Goal: Transaction & Acquisition: Purchase product/service

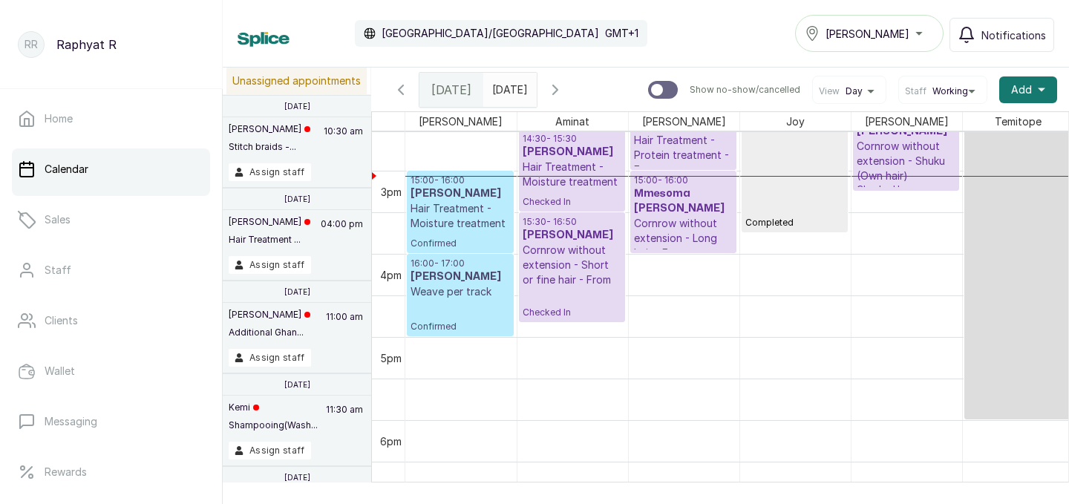
click at [898, 31] on div "[PERSON_NAME]" at bounding box center [868, 33] width 129 height 18
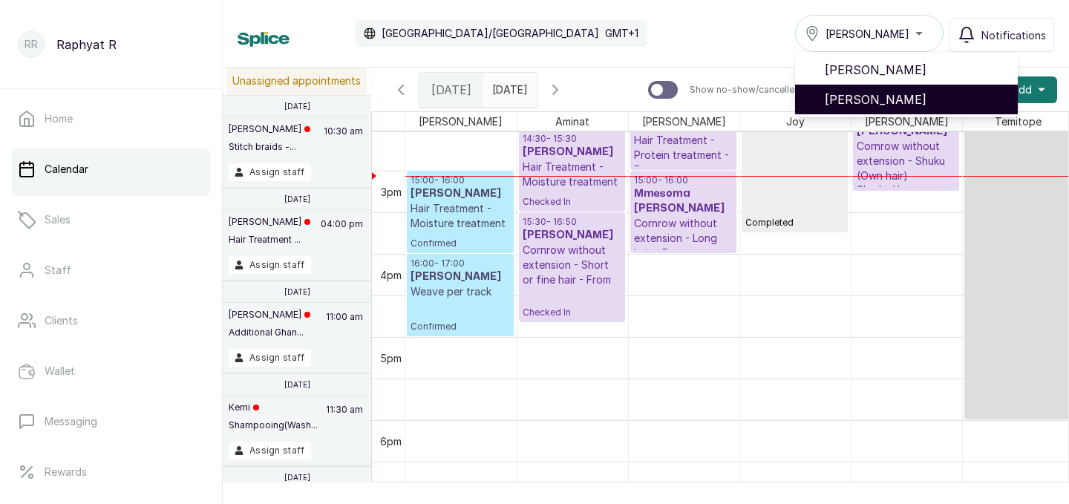
click at [885, 95] on span "Tasala Lekki" at bounding box center [914, 100] width 181 height 18
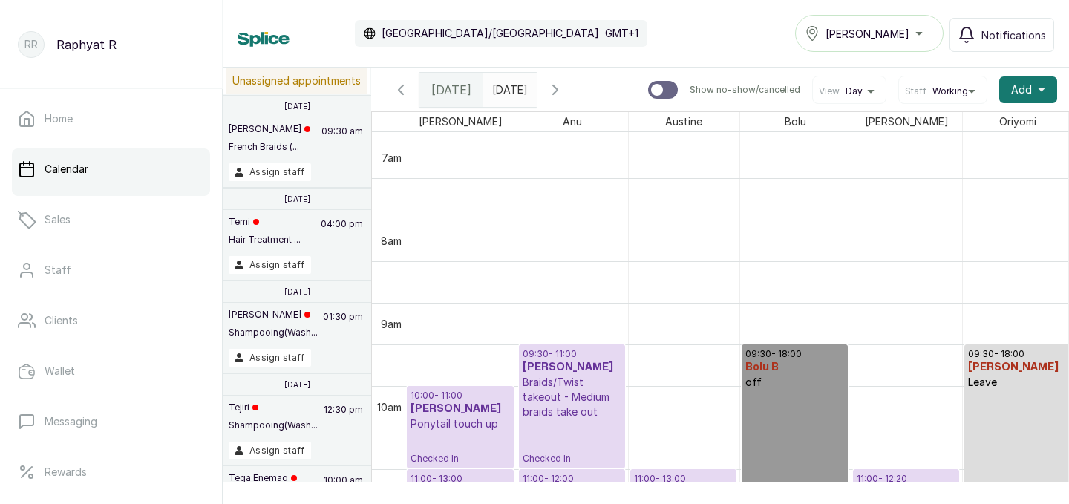
scroll to position [548, 0]
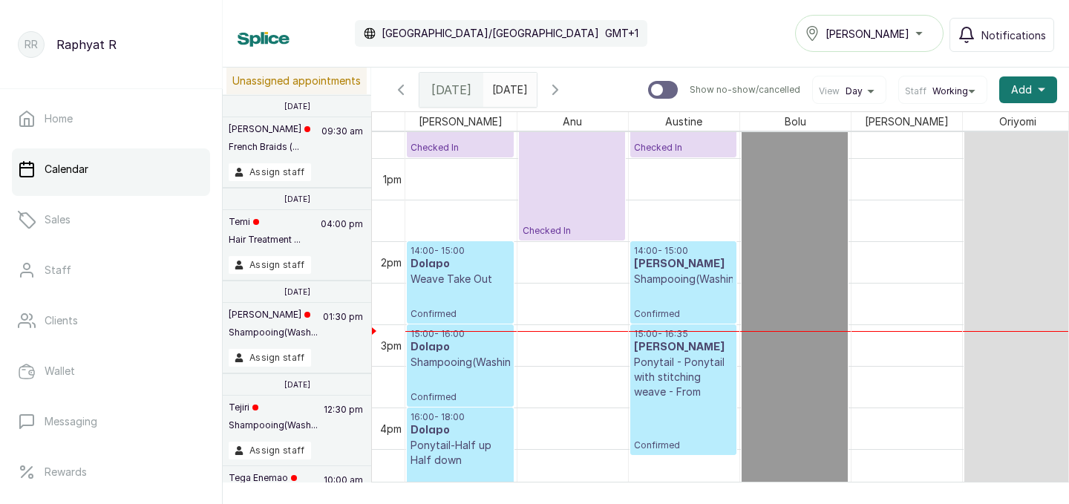
click at [564, 88] on icon "button" at bounding box center [555, 90] width 18 height 18
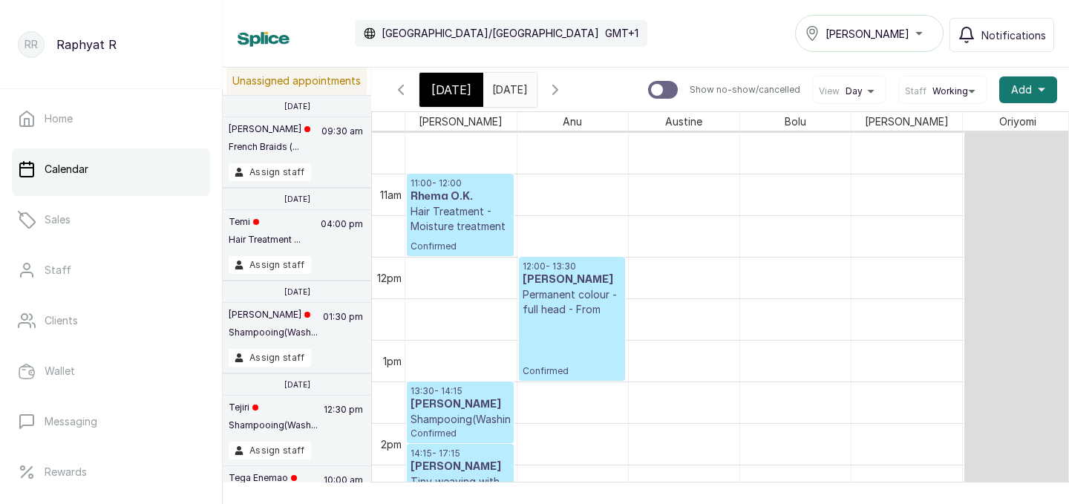
scroll to position [873, 0]
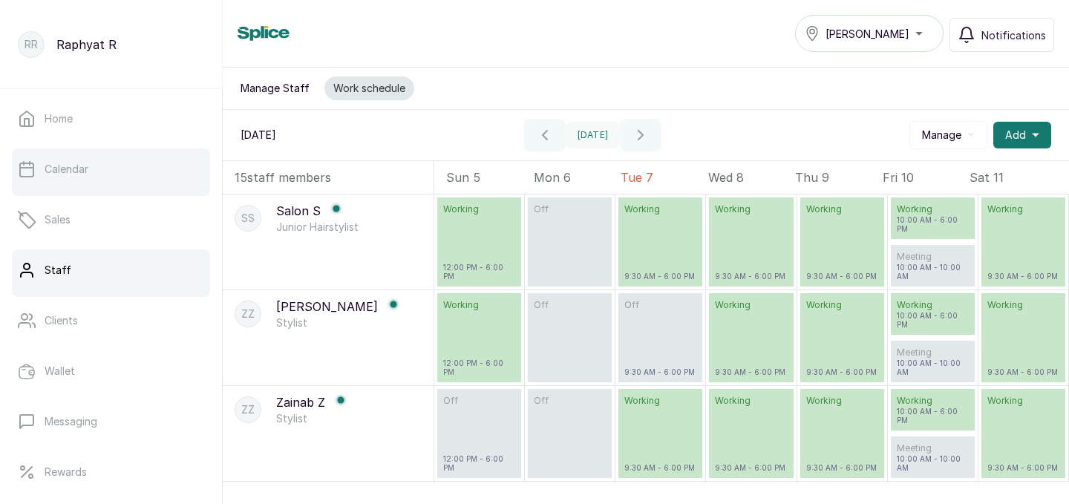
click at [194, 163] on link "Calendar" at bounding box center [111, 169] width 198 height 42
click at [74, 174] on p "Calendar" at bounding box center [67, 169] width 44 height 15
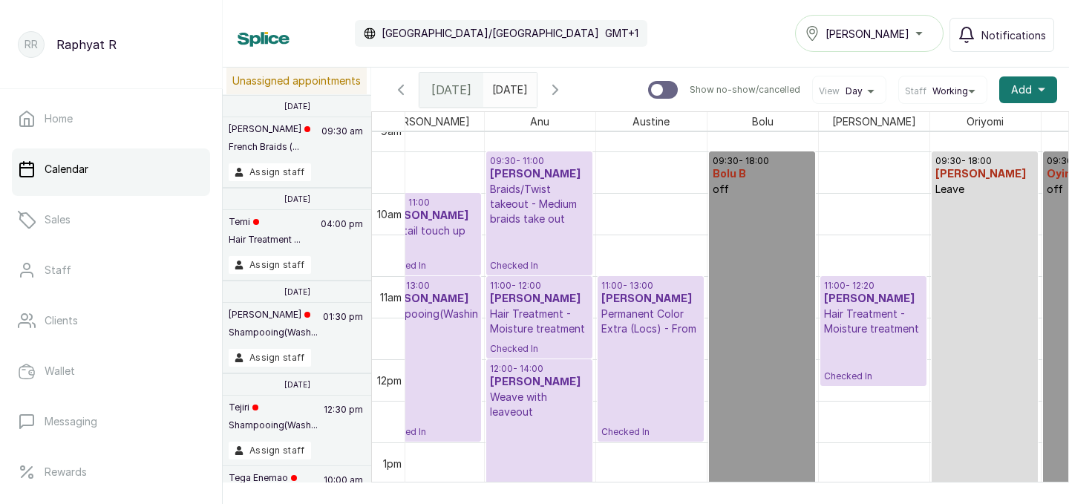
click at [902, 42] on div "Tasala Lekki" at bounding box center [868, 33] width 129 height 18
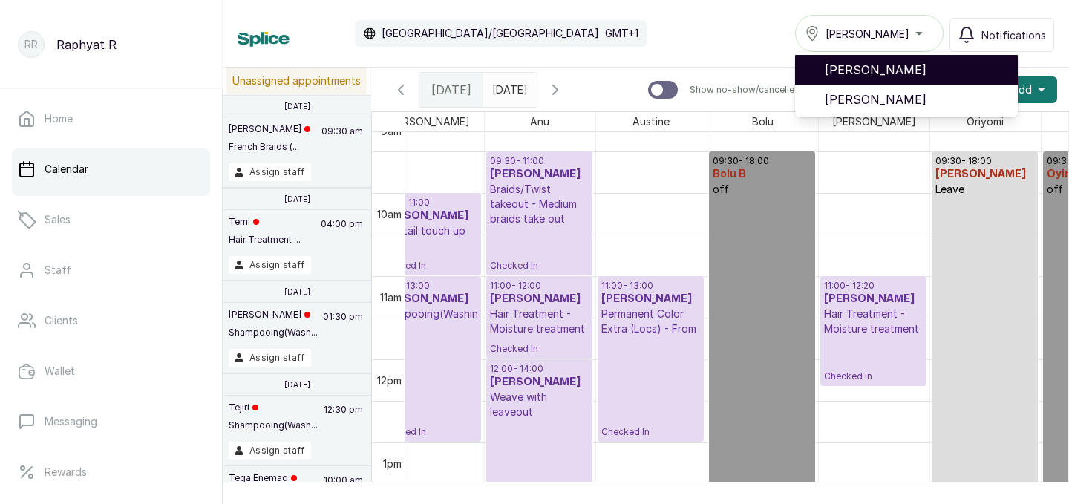
click at [885, 76] on span "[PERSON_NAME]" at bounding box center [914, 70] width 181 height 18
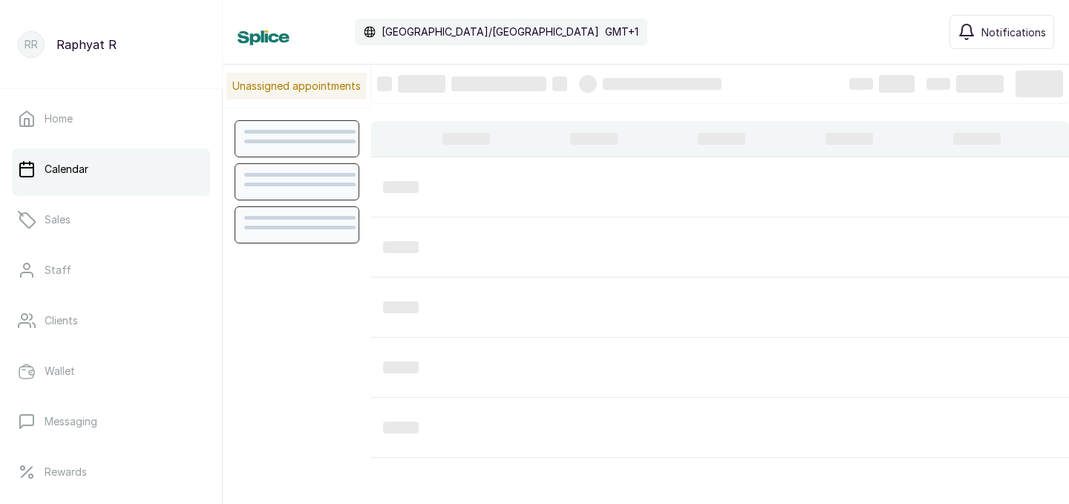
scroll to position [499, 0]
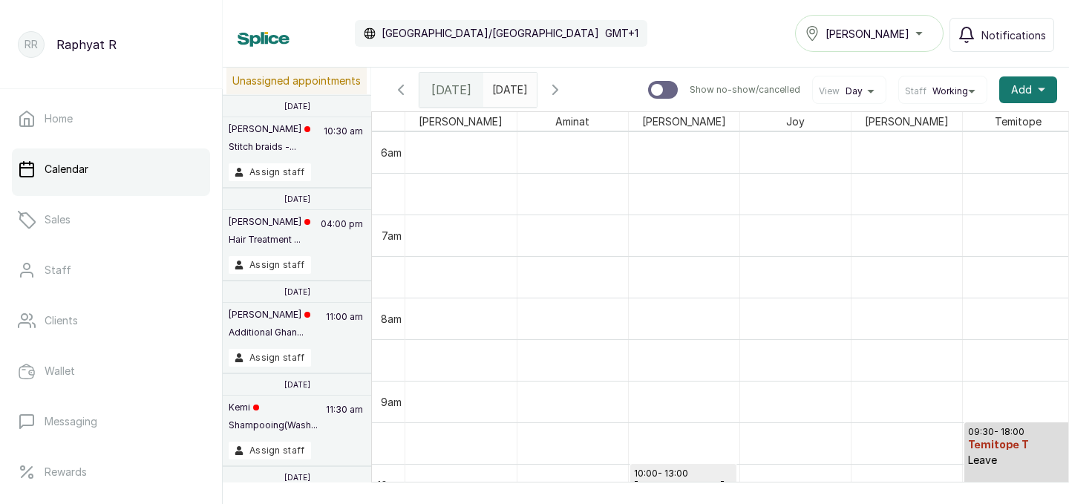
click at [885, 76] on div "Show no-show/cancelled View Day Staff Working Add +" at bounding box center [852, 90] width 409 height 28
click at [886, 76] on div "Show no-show/cancelled View Day Staff Working Add +" at bounding box center [852, 90] width 409 height 28
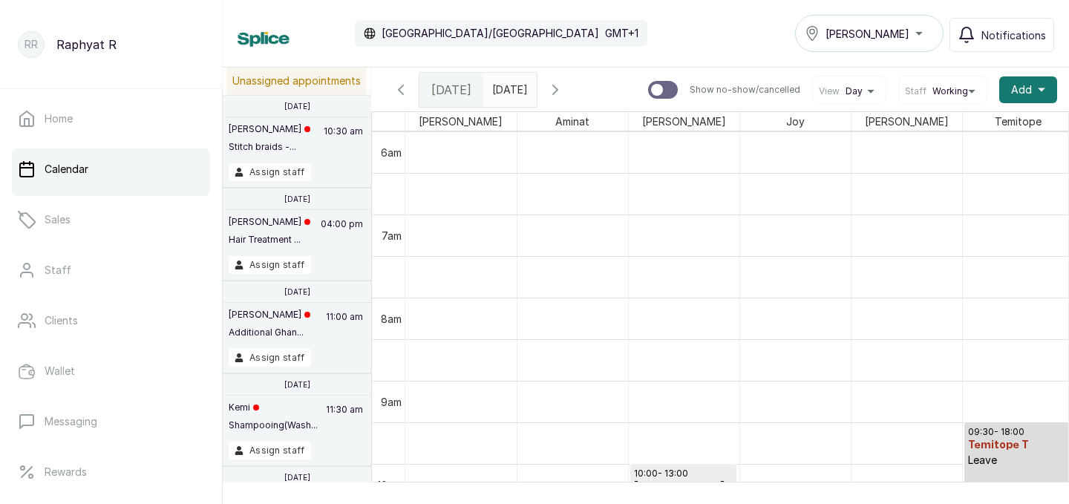
click at [886, 76] on div "Show no-show/cancelled View Day Staff Working Add +" at bounding box center [852, 90] width 409 height 28
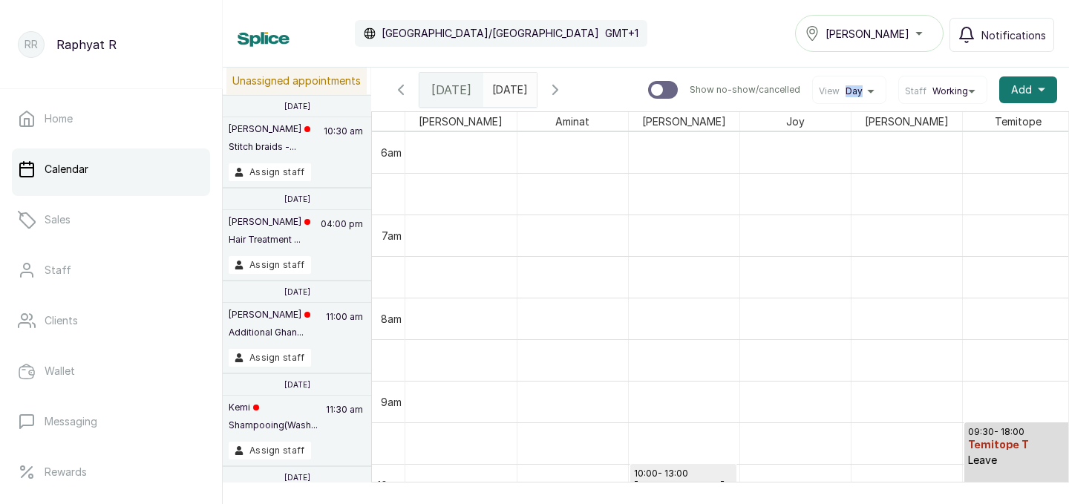
click at [886, 76] on div "Show no-show/cancelled View Day Staff Working Add +" at bounding box center [852, 90] width 409 height 28
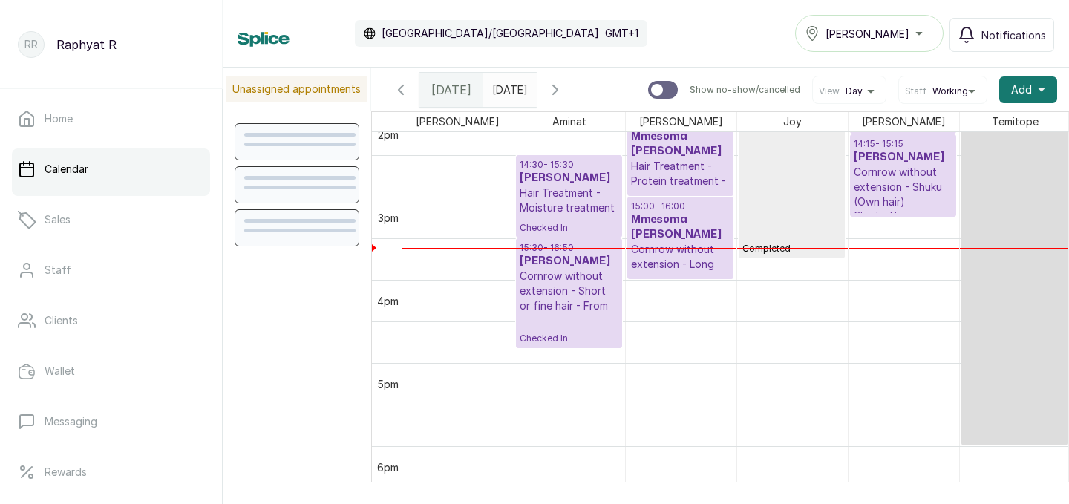
scroll to position [1208, 0]
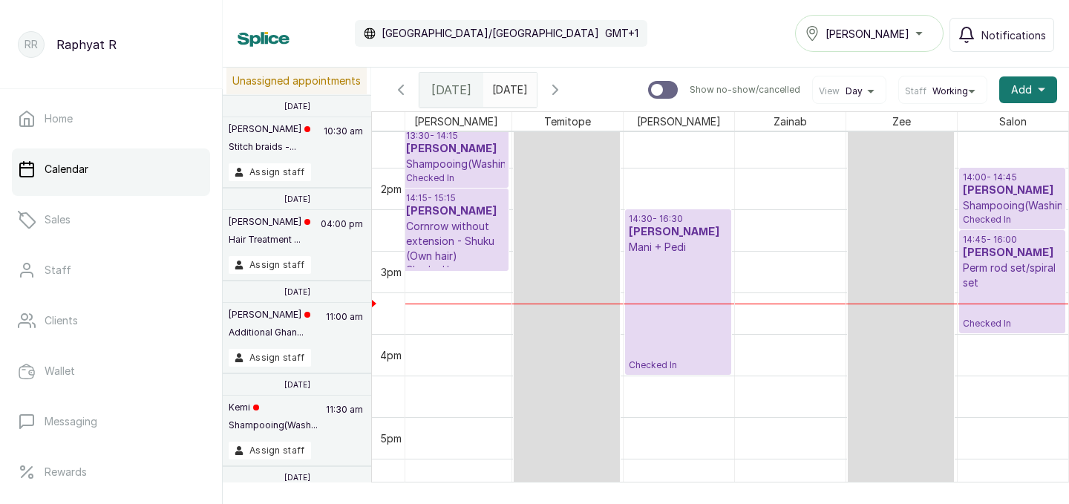
click at [592, 378] on p at bounding box center [566, 167] width 99 height 657
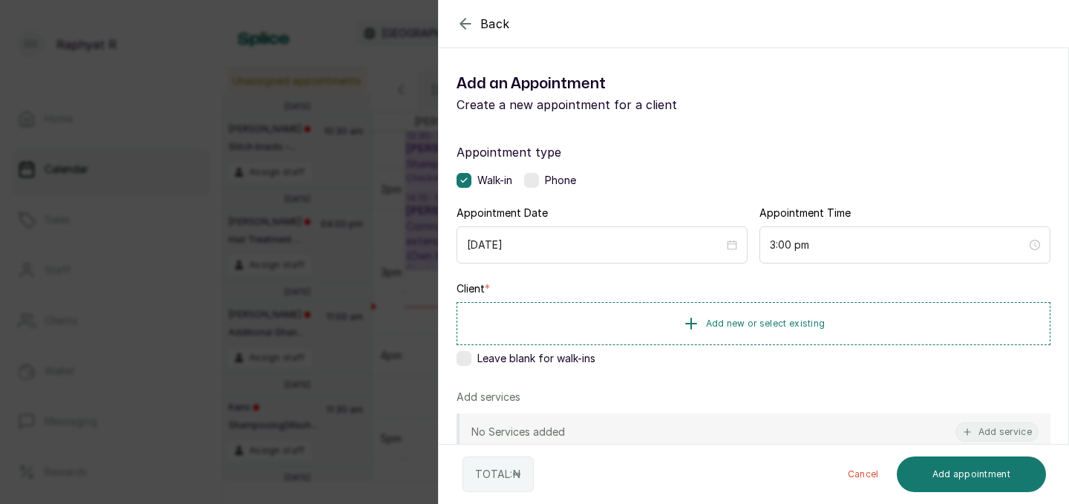
click at [823, 255] on div "3:00 pm" at bounding box center [904, 244] width 291 height 37
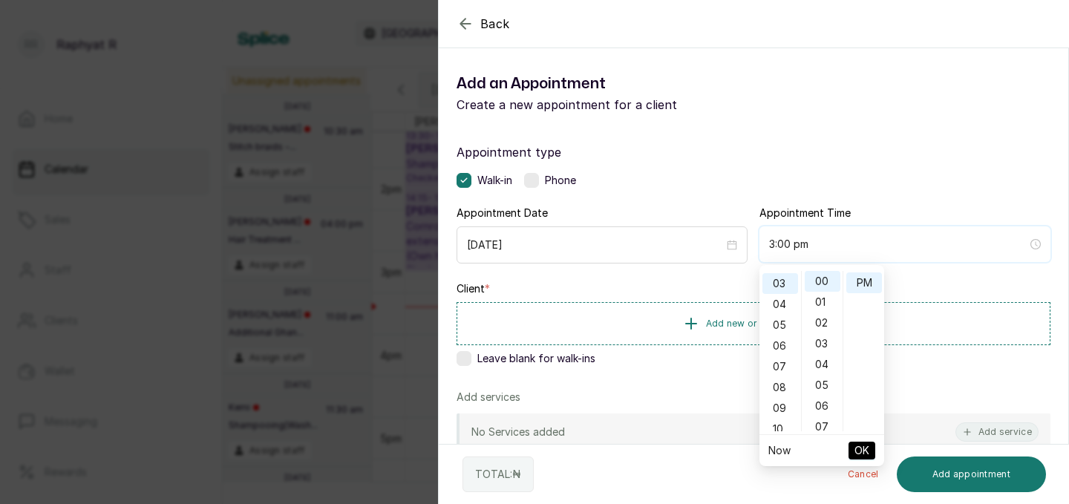
scroll to position [61, 0]
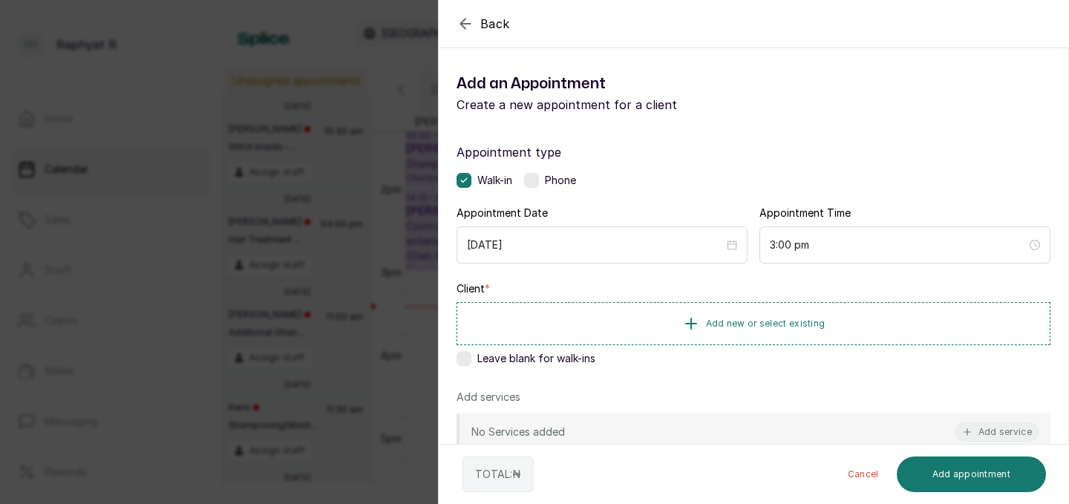
click at [281, 194] on div "Back Add Appointment Add an Appointment Create a new appointment for a client A…" at bounding box center [534, 252] width 1069 height 504
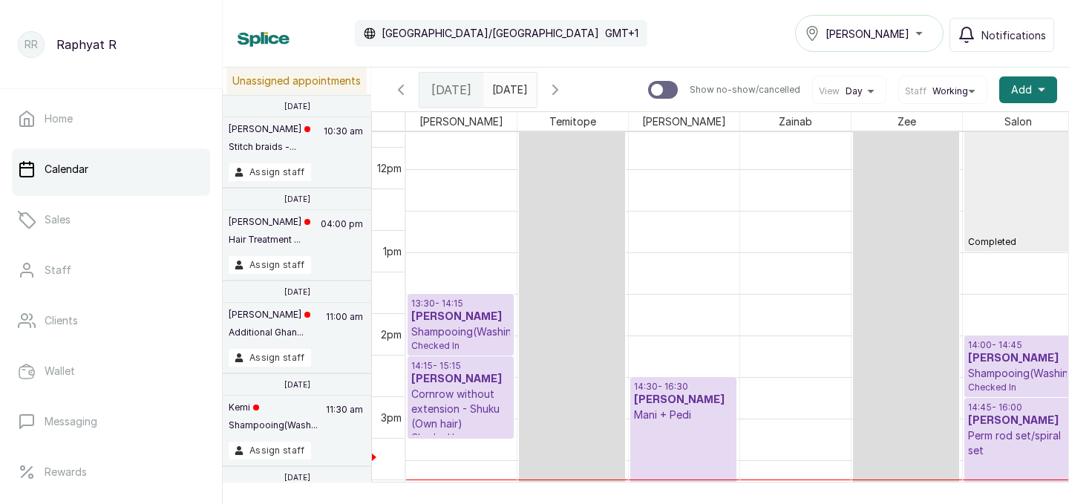
scroll to position [996, 445]
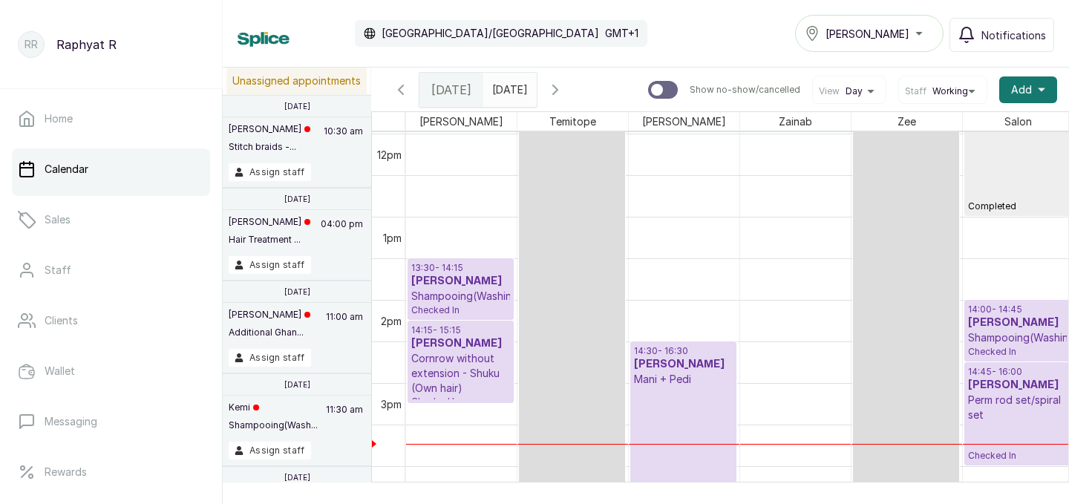
click at [469, 286] on h3 "[PERSON_NAME]" at bounding box center [460, 281] width 99 height 15
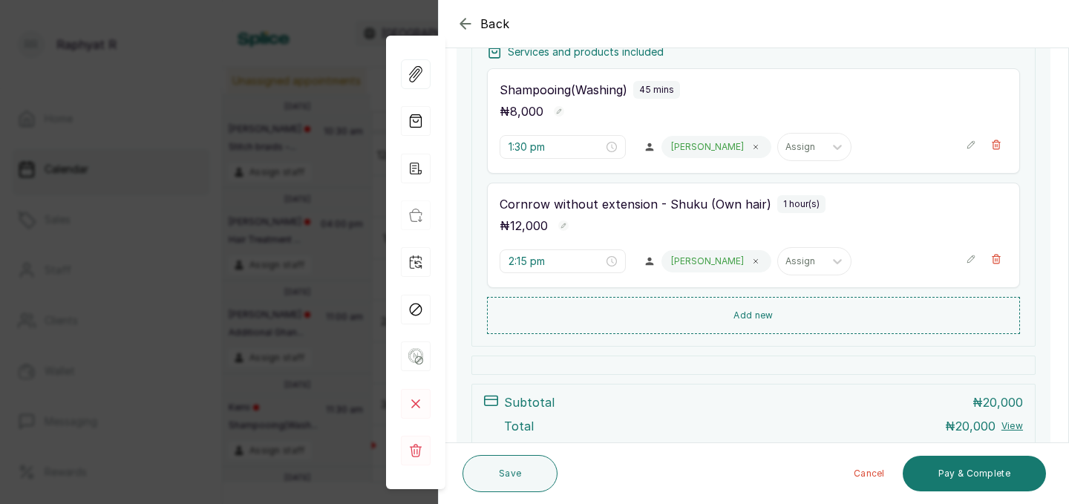
scroll to position [237, 0]
click at [937, 476] on button "Pay & Complete" at bounding box center [973, 474] width 143 height 36
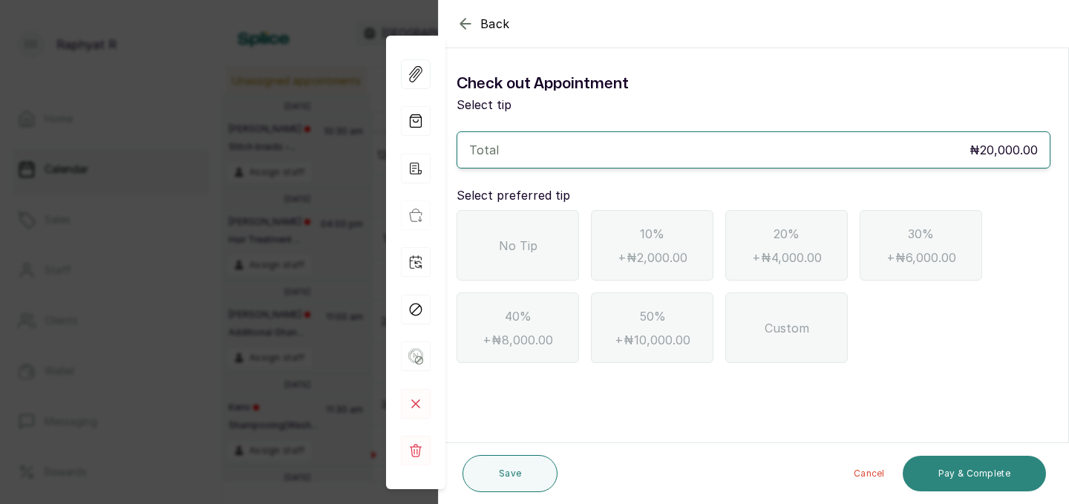
click at [509, 275] on div "No Tip" at bounding box center [517, 245] width 122 height 70
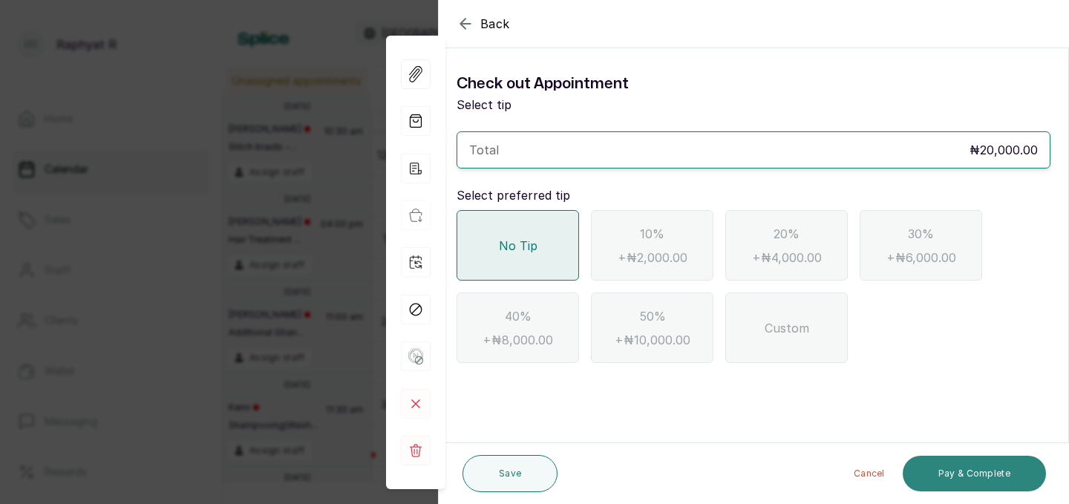
scroll to position [0, 0]
click at [1002, 474] on button "Pay & Complete" at bounding box center [973, 474] width 143 height 36
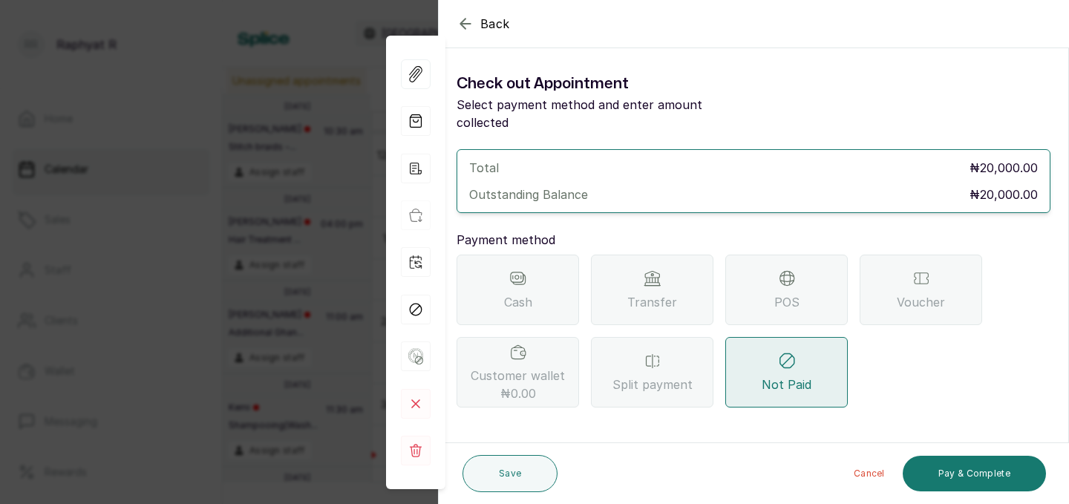
click at [801, 270] on div "POS" at bounding box center [786, 290] width 122 height 70
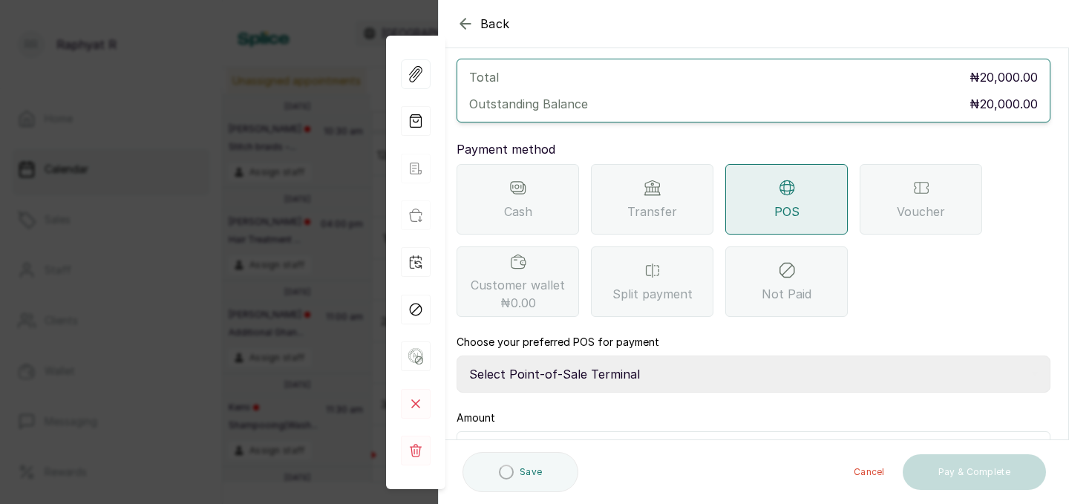
scroll to position [165, 0]
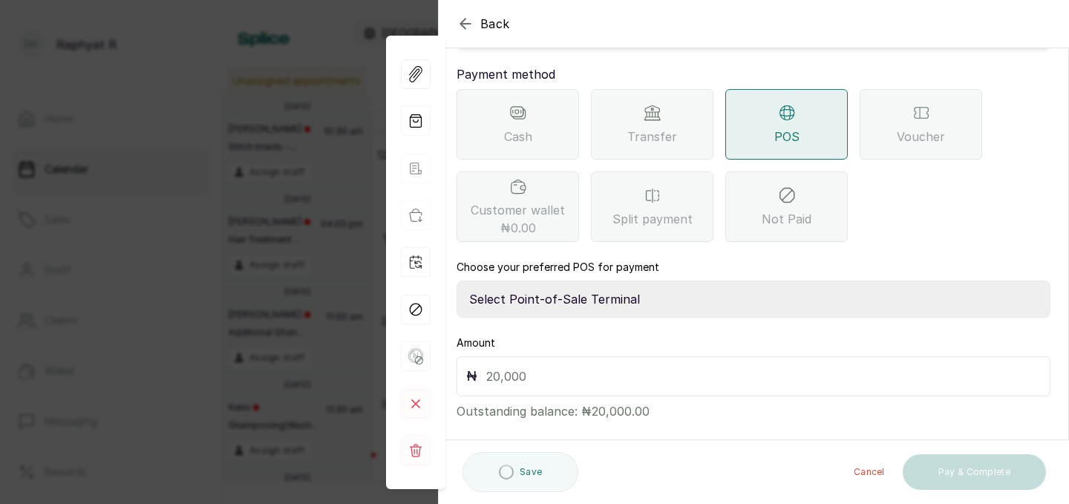
click at [664, 286] on select "Select Point-of-Sale Terminal Traction Providus Bank" at bounding box center [753, 299] width 594 height 37
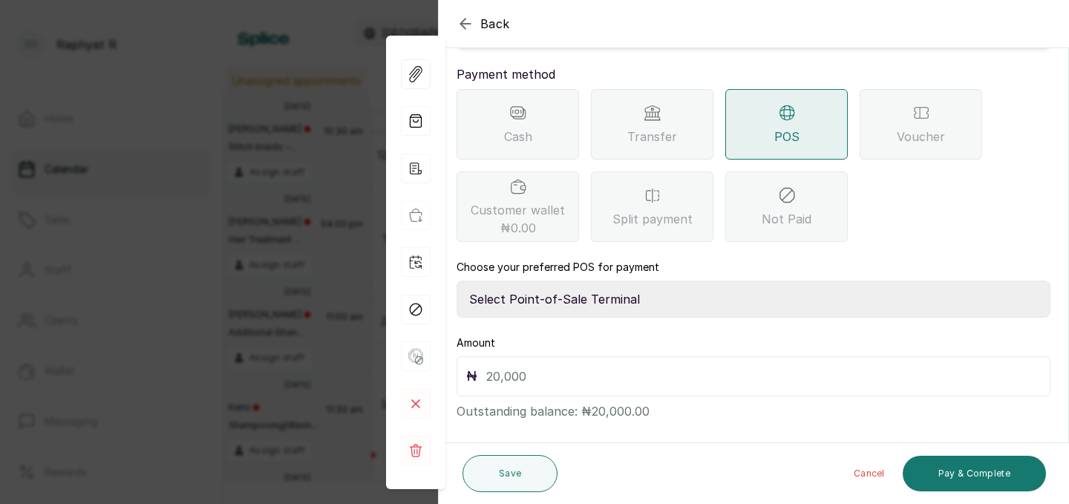
click at [519, 366] on input "text" at bounding box center [763, 376] width 554 height 21
type input "20,000"
click at [997, 471] on button "Pay & Complete" at bounding box center [973, 474] width 143 height 36
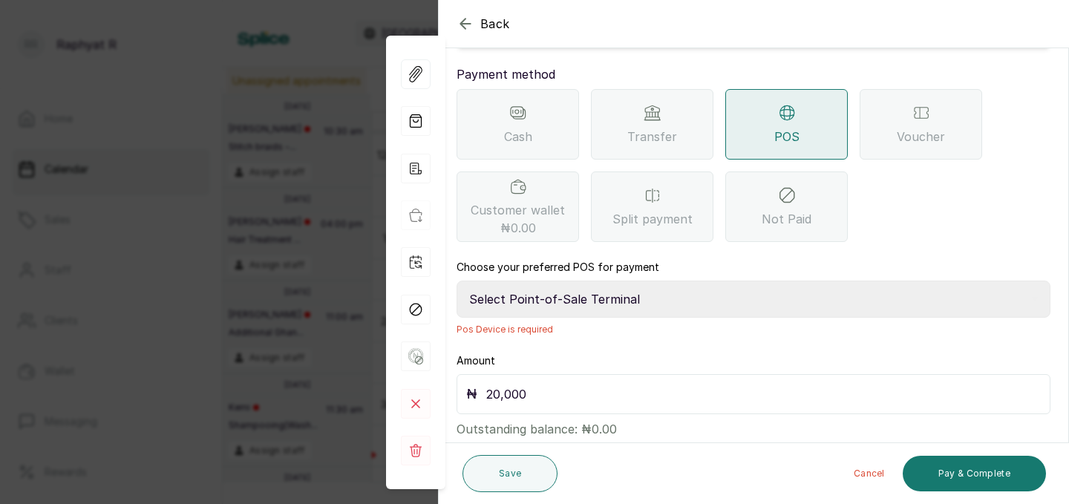
click at [652, 284] on select "Select Point-of-Sale Terminal Traction Providus Bank" at bounding box center [753, 299] width 594 height 37
select select "b1594abb-eea2-48ba-bf5f-ff0754569b84"
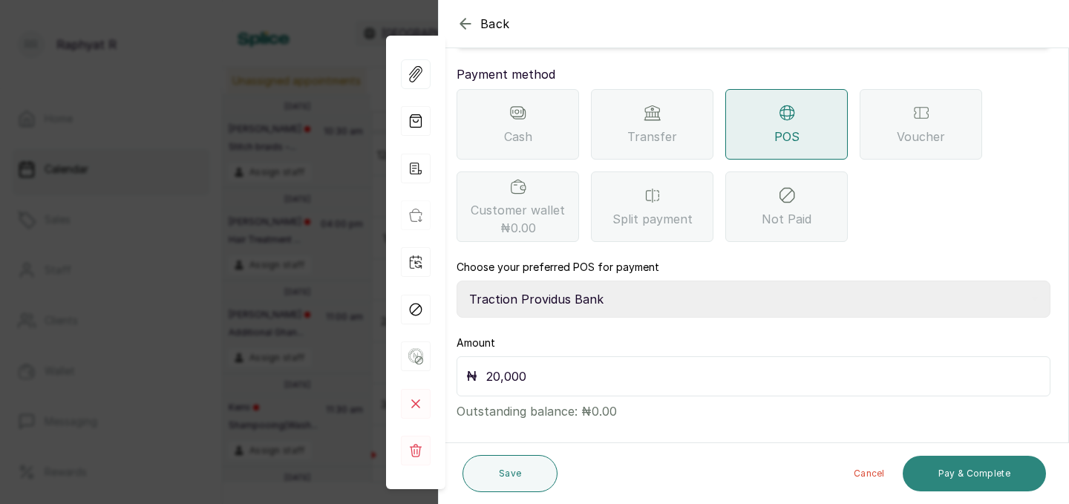
click at [1005, 479] on button "Pay & Complete" at bounding box center [973, 474] width 143 height 36
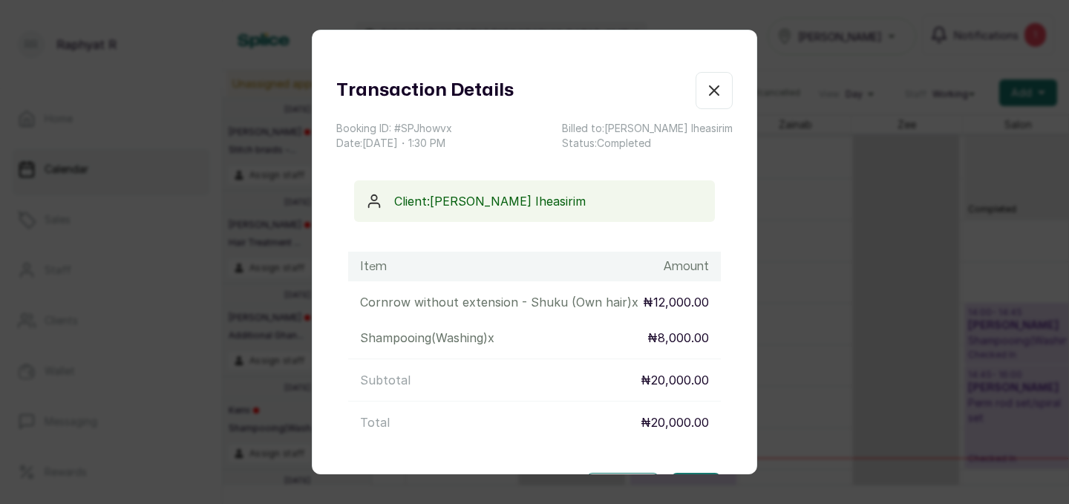
click at [702, 115] on div "Transaction Details Booking ID: # SPJhowvx Date: [DATE] ・ 1:30 PM Billed to: [P…" at bounding box center [534, 111] width 396 height 79
click at [709, 98] on icon "button" at bounding box center [714, 91] width 18 height 18
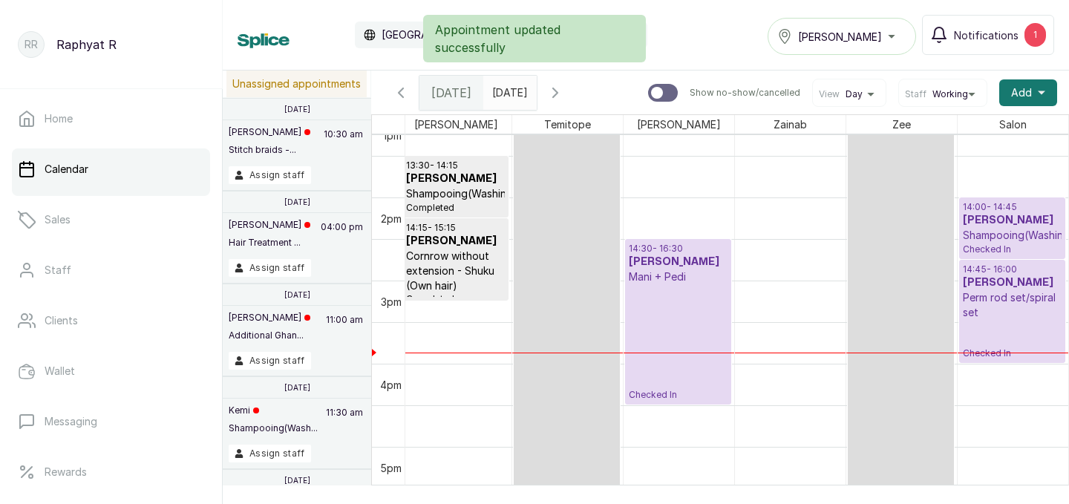
scroll to position [0, 0]
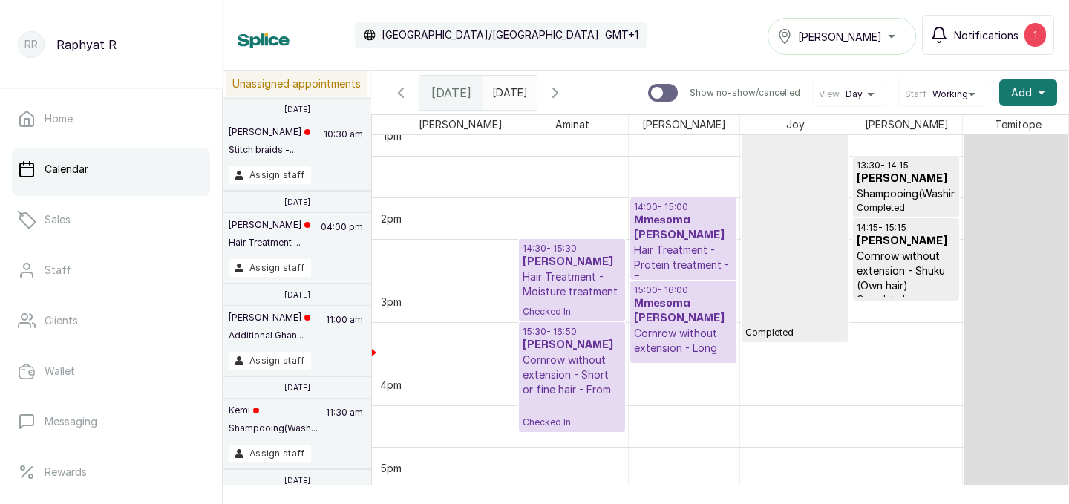
click at [1040, 39] on div "1" at bounding box center [1035, 35] width 22 height 24
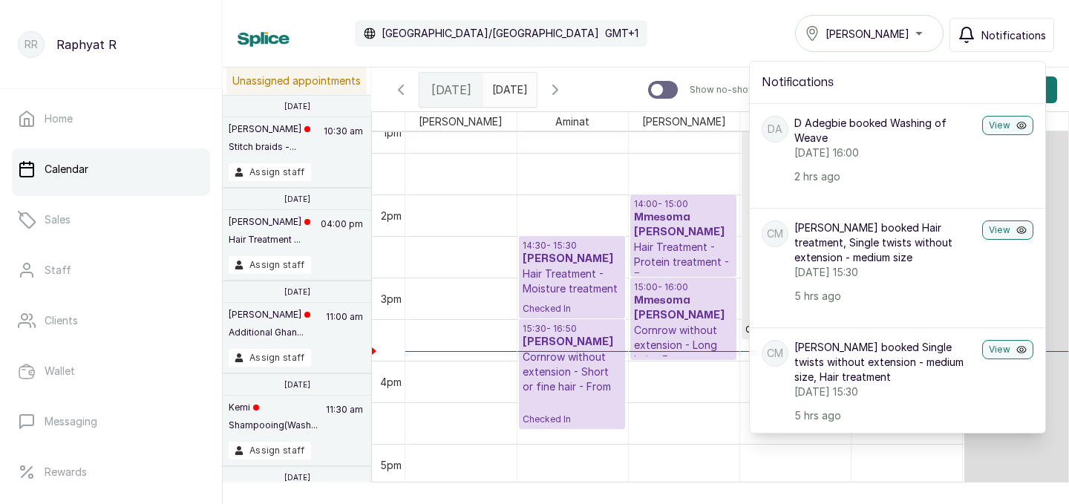
click at [765, 36] on div "Calendar [GEOGRAPHIC_DATA]/[GEOGRAPHIC_DATA] GMT+1 Tasala Ikoyi Notifications N…" at bounding box center [645, 33] width 816 height 37
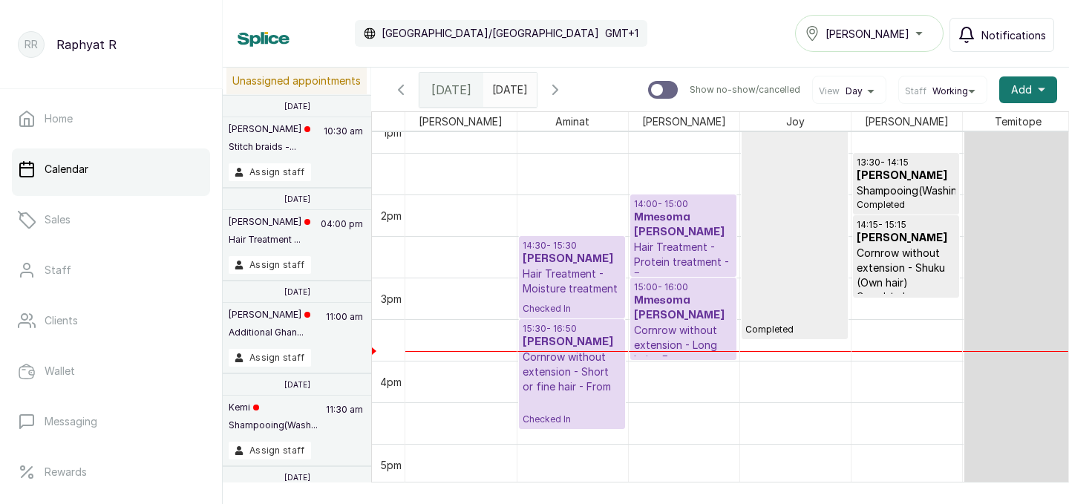
click at [884, 36] on span "[PERSON_NAME]" at bounding box center [867, 34] width 84 height 16
click at [624, 8] on div "Calendar [GEOGRAPHIC_DATA]/[GEOGRAPHIC_DATA] GMT+1 Tasala Ikoyi Tasala Ikoyi Ta…" at bounding box center [646, 34] width 846 height 68
type input "dd/MM/yyyy"
click at [508, 84] on input "dd/MM/yyyy" at bounding box center [496, 85] width 24 height 25
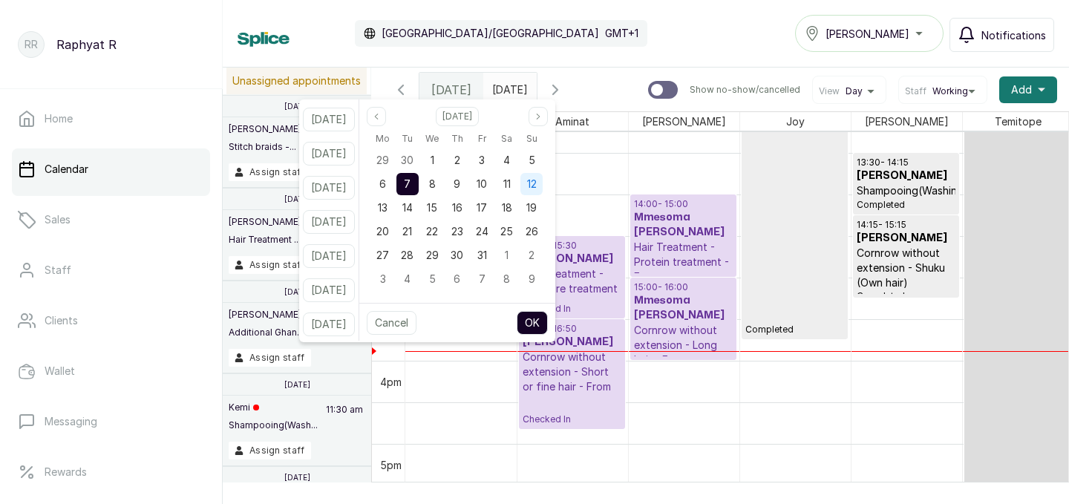
click at [537, 180] on span "12" at bounding box center [532, 183] width 10 height 13
click at [546, 324] on button "OK" at bounding box center [531, 323] width 31 height 24
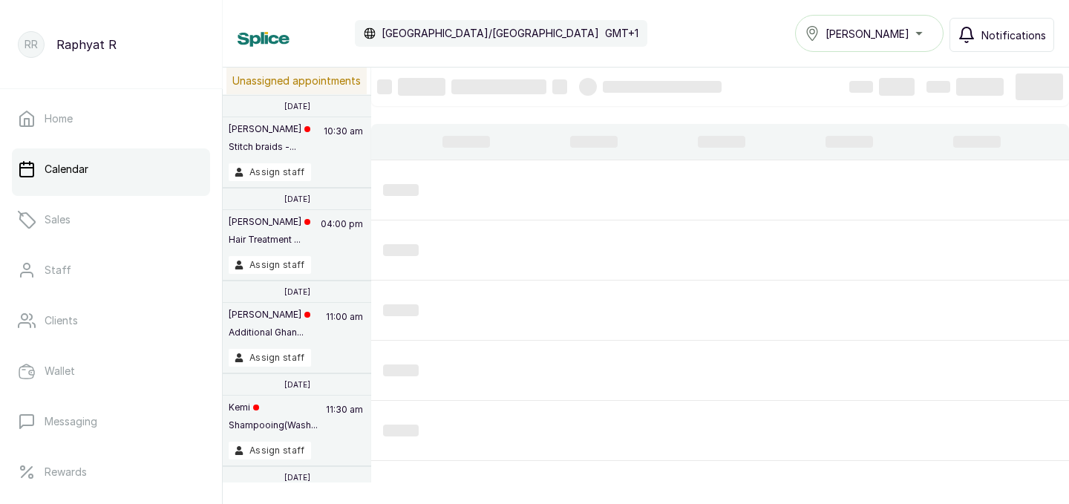
type input "[DATE]"
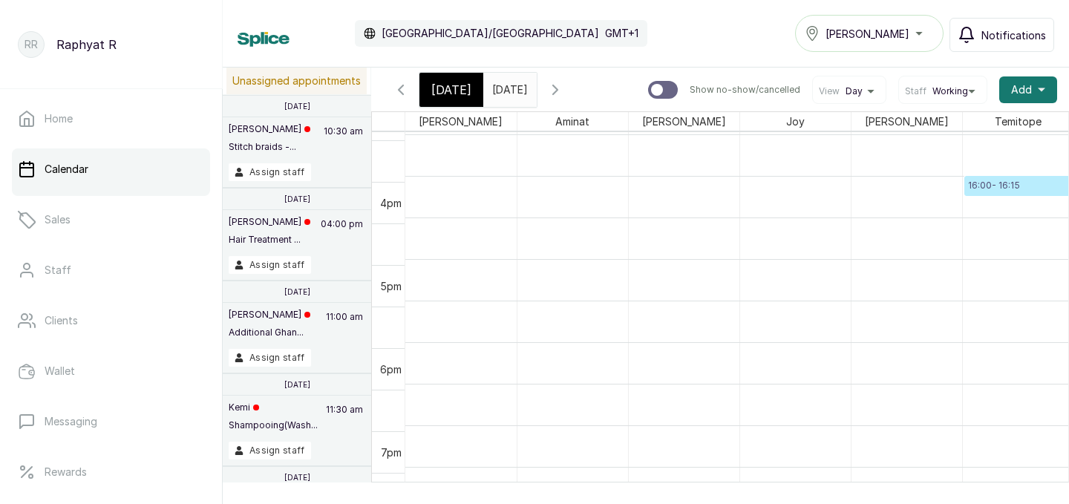
scroll to position [1300, 0]
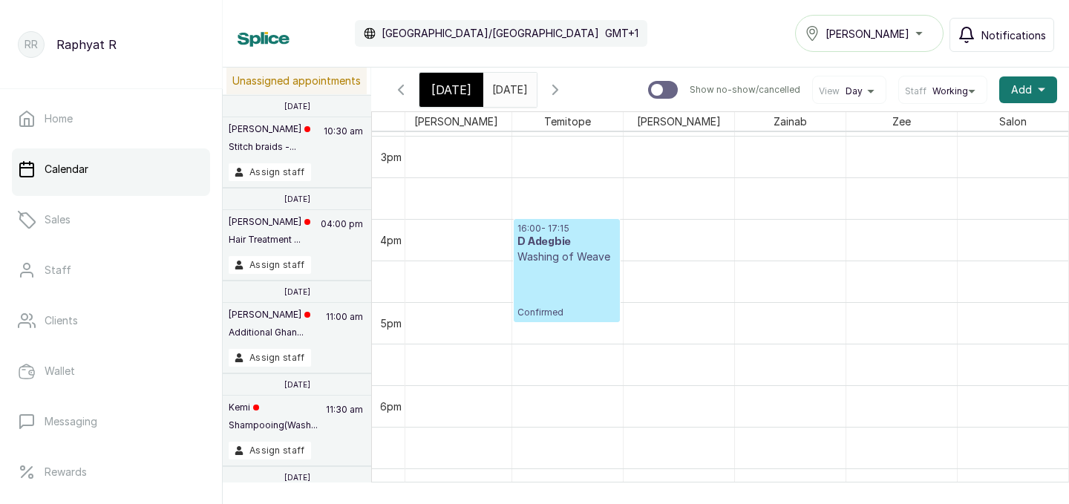
drag, startPoint x: 569, startPoint y: 237, endPoint x: 570, endPoint y: 313, distance: 75.7
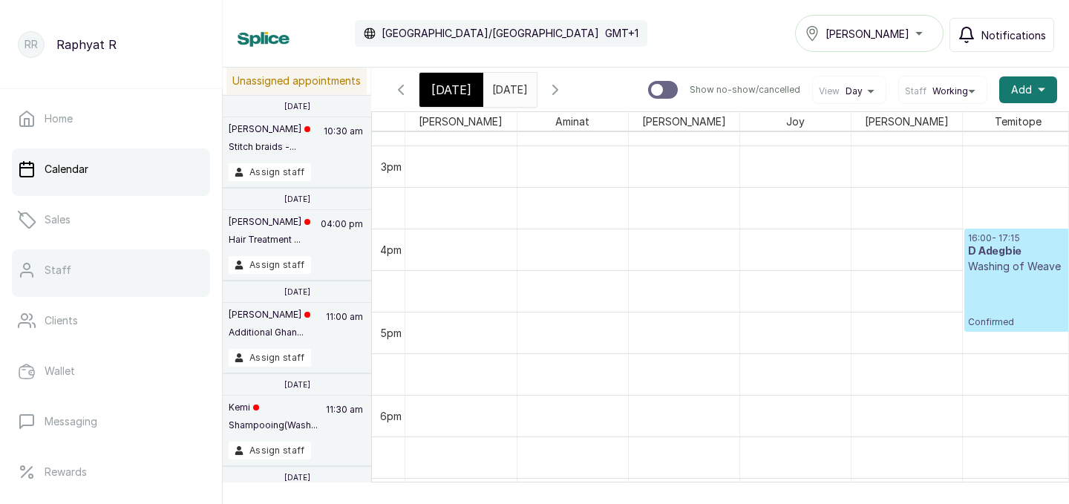
click at [79, 278] on link "Staff" at bounding box center [111, 270] width 198 height 42
